Goal: Information Seeking & Learning: Find specific fact

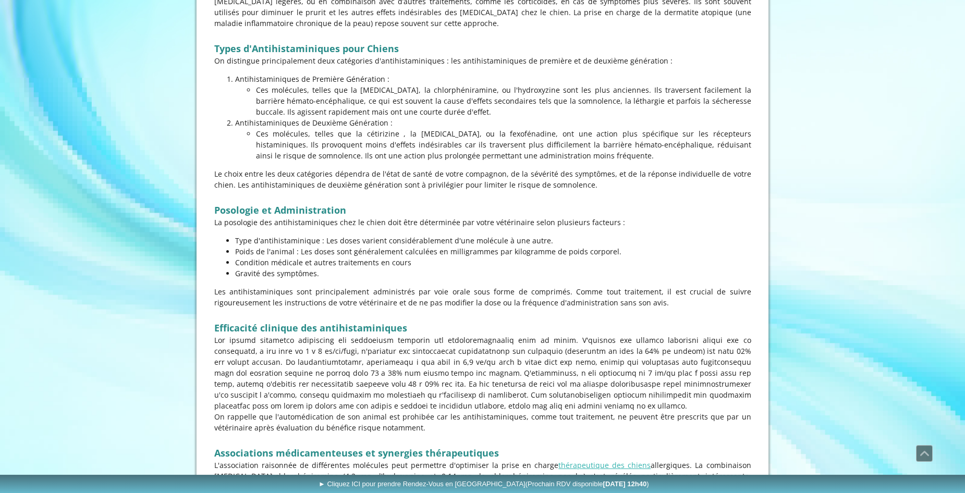
scroll to position [638, 0]
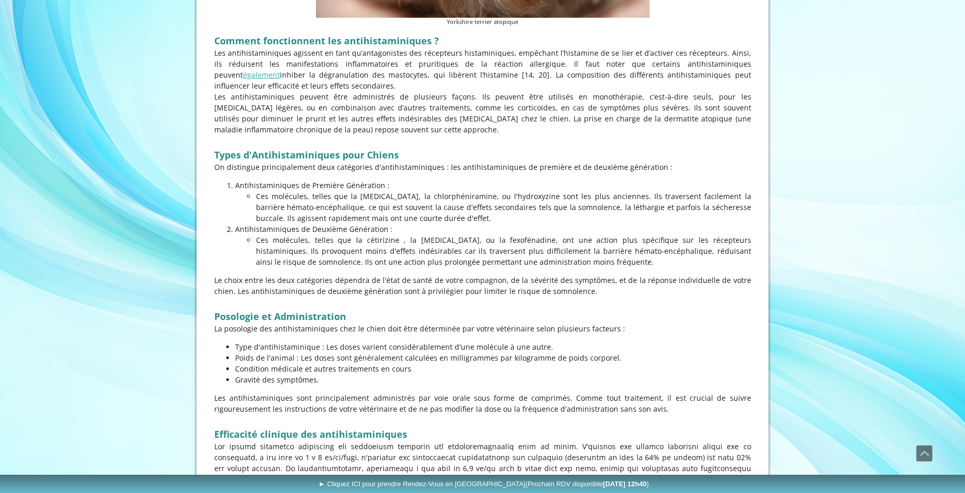
click at [474, 237] on p "Ces molécules, telles que la cétirizine , la [MEDICAL_DATA], ou la fexofénadine…" at bounding box center [503, 251] width 495 height 33
copy p "fexofénadine"
click at [430, 236] on p "Ces molécules, telles que la cétirizine , la [MEDICAL_DATA], ou la fexofénadine…" at bounding box center [503, 251] width 495 height 33
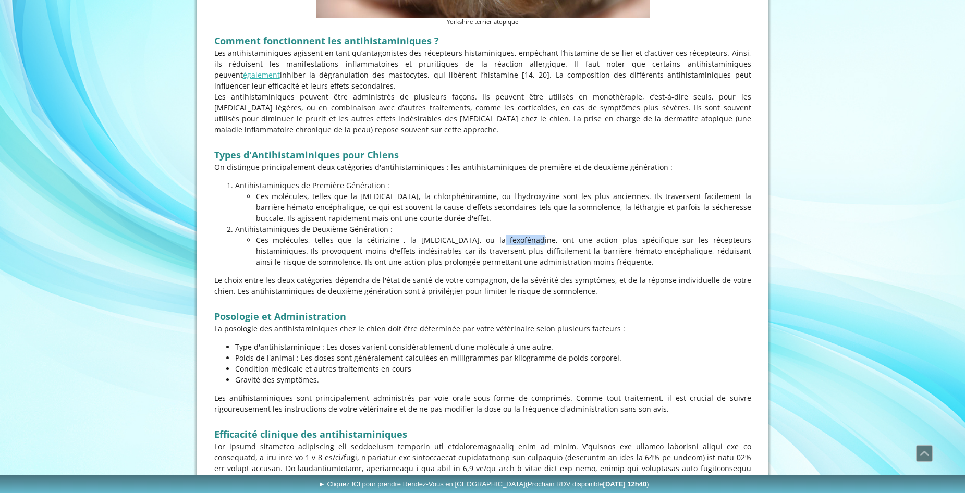
copy p "[MEDICAL_DATA]"
click at [362, 238] on p "Ces molécules, telles que la cétirizine , la [MEDICAL_DATA], ou la fexofénadine…" at bounding box center [503, 251] width 495 height 33
copy p "cétirizine"
